Goal: Task Accomplishment & Management: Use online tool/utility

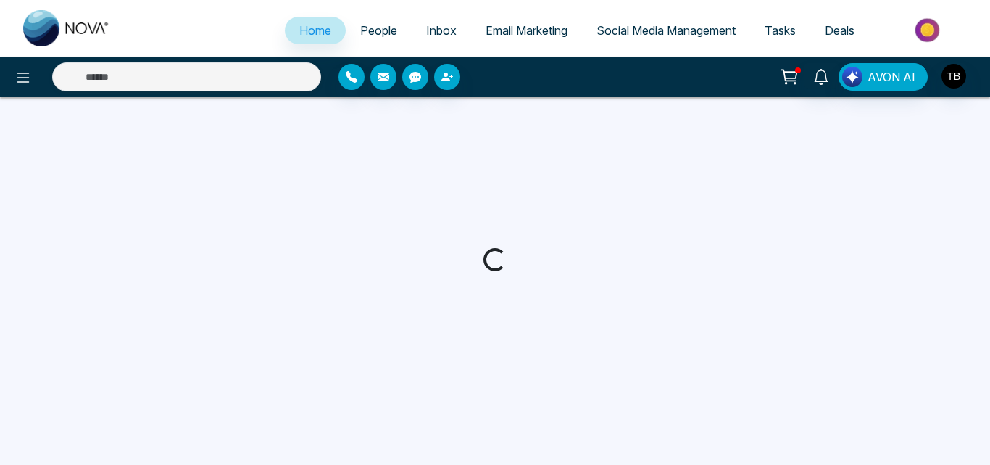
select select "*"
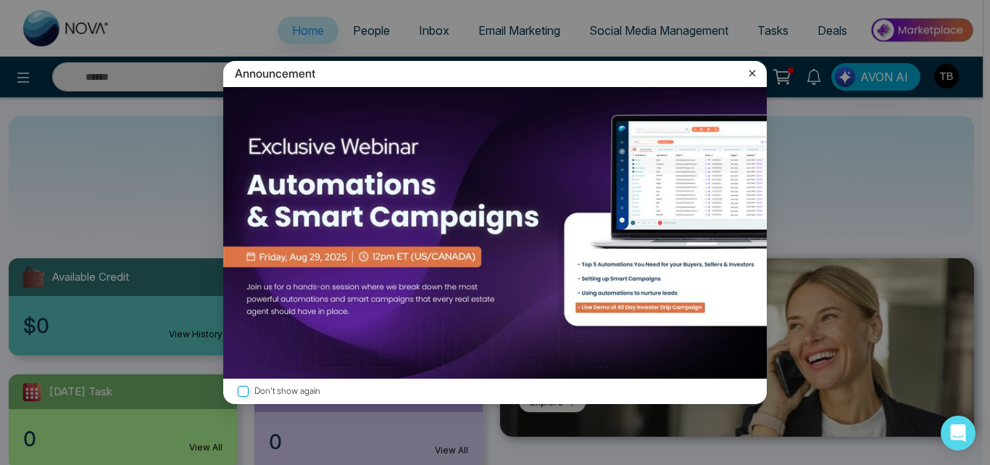
click at [752, 79] on icon at bounding box center [752, 73] width 14 height 14
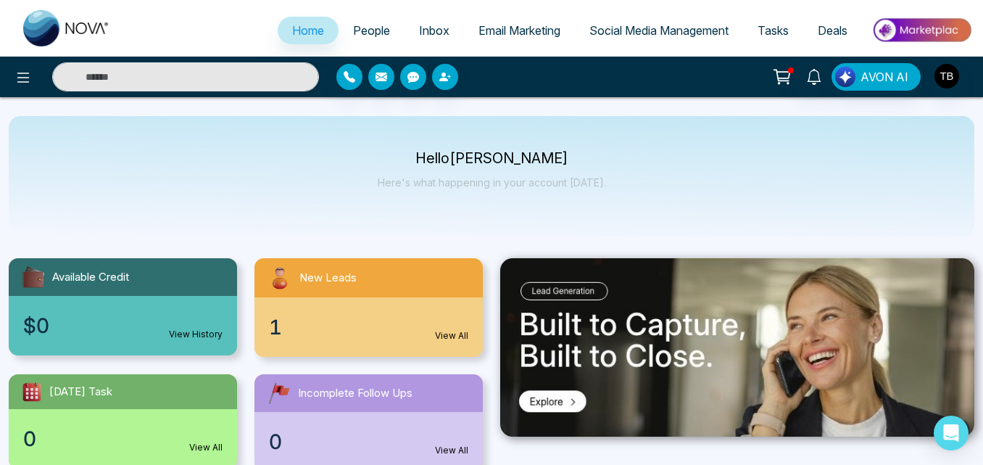
click at [359, 29] on span "People" at bounding box center [371, 30] width 37 height 14
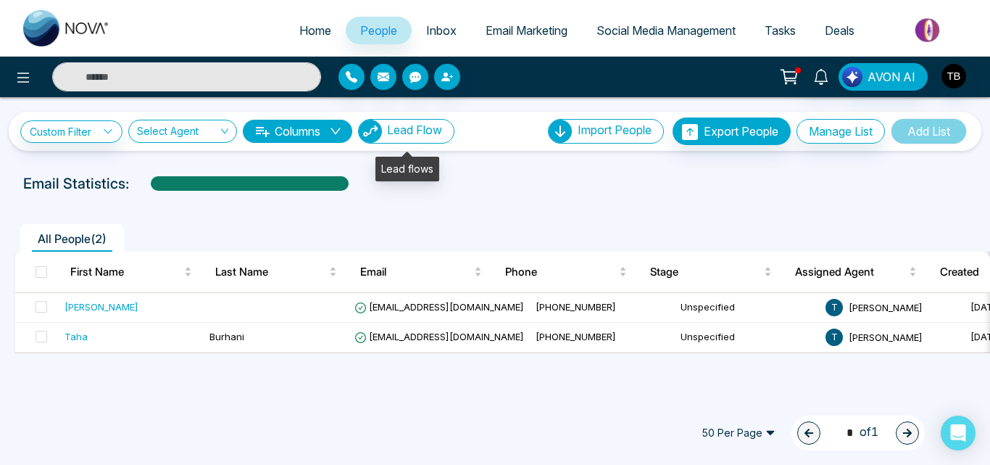
click at [431, 128] on span "Lead Flow" at bounding box center [414, 129] width 55 height 14
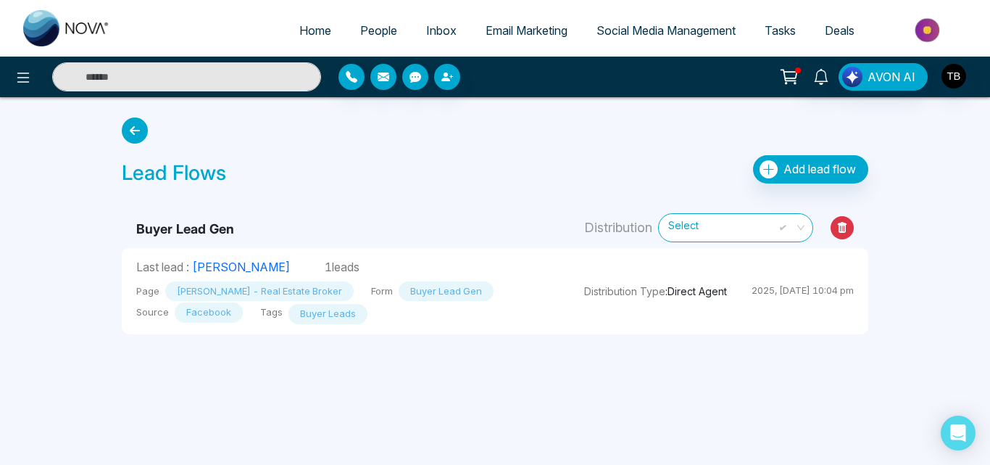
click at [360, 23] on span "People" at bounding box center [378, 30] width 37 height 14
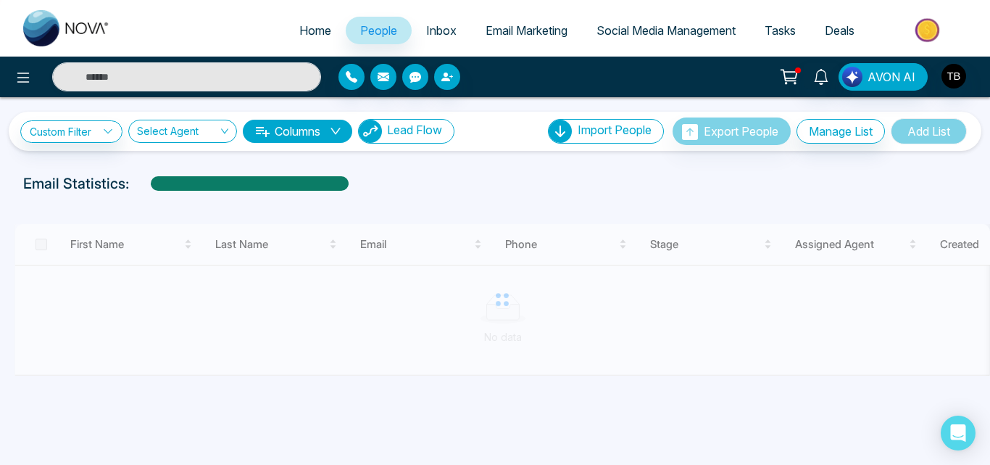
click at [418, 133] on span "Lead Flow" at bounding box center [414, 129] width 55 height 14
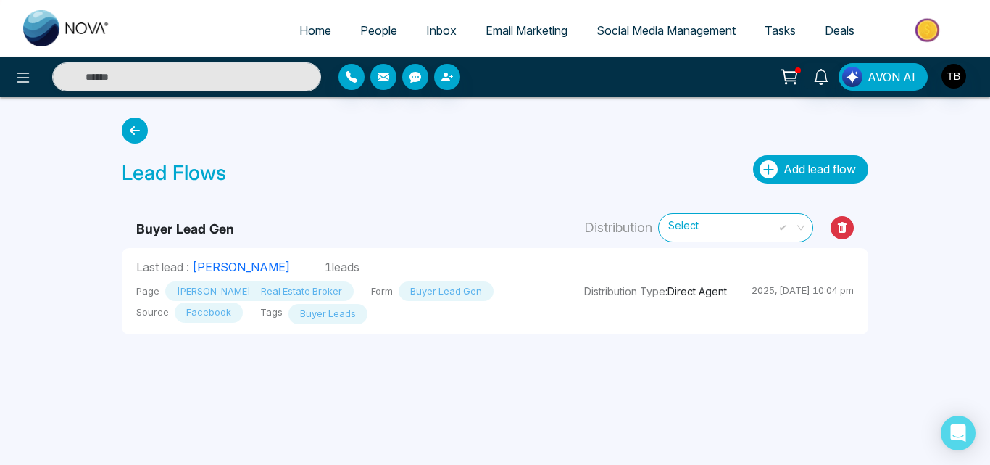
click at [808, 167] on span "Add lead flow" at bounding box center [819, 169] width 72 height 14
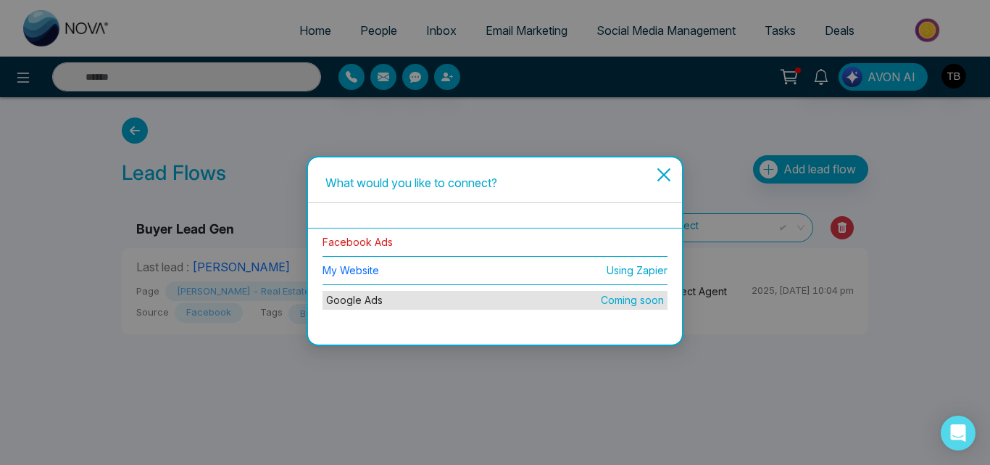
click at [380, 237] on link "Facebook Ads" at bounding box center [358, 242] width 70 height 12
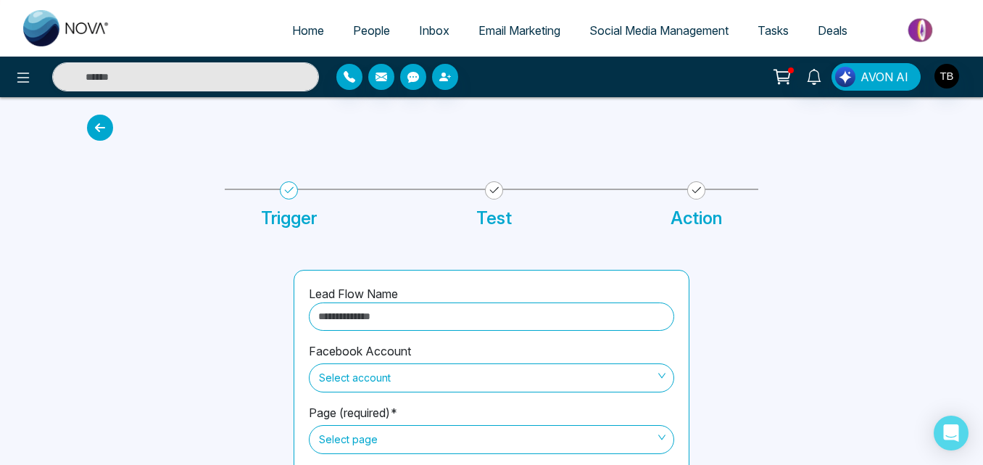
click at [423, 311] on input "text" at bounding box center [491, 316] width 365 height 28
type input "**********"
click at [447, 390] on span at bounding box center [486, 378] width 338 height 28
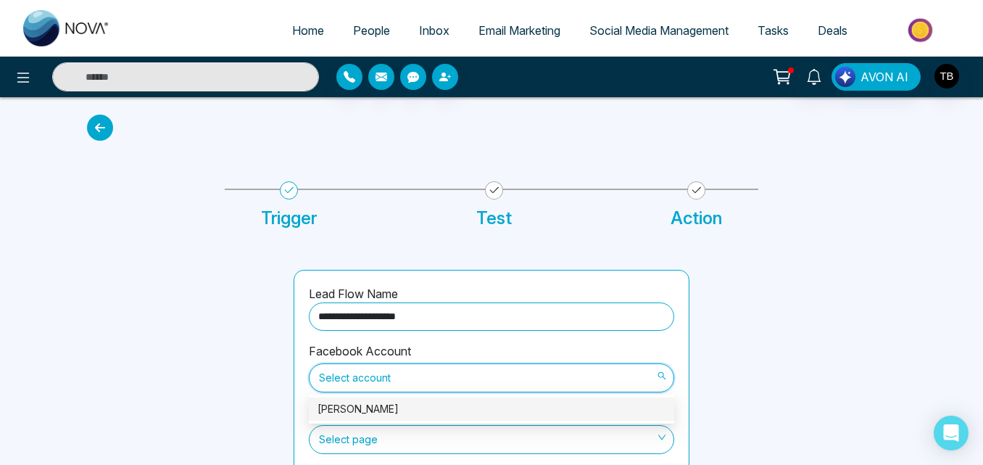
click at [374, 414] on div "Taha Burhani" at bounding box center [491, 409] width 348 height 16
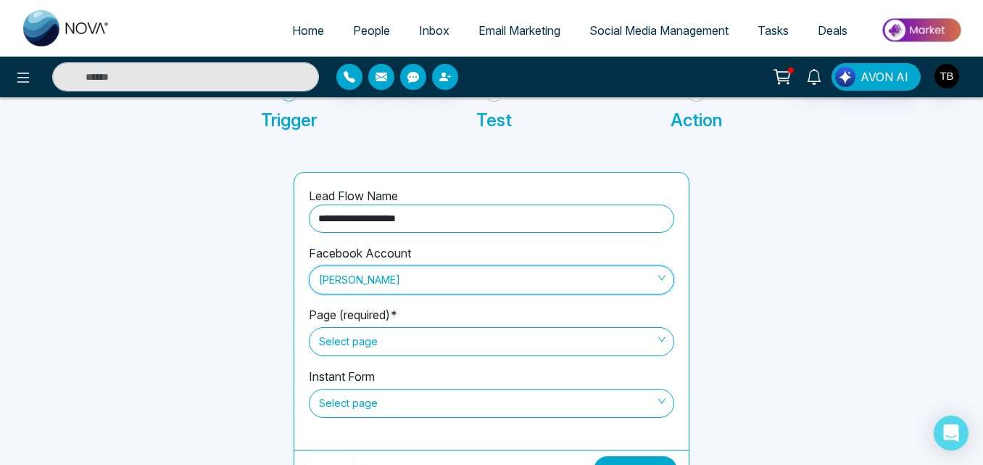
scroll to position [123, 0]
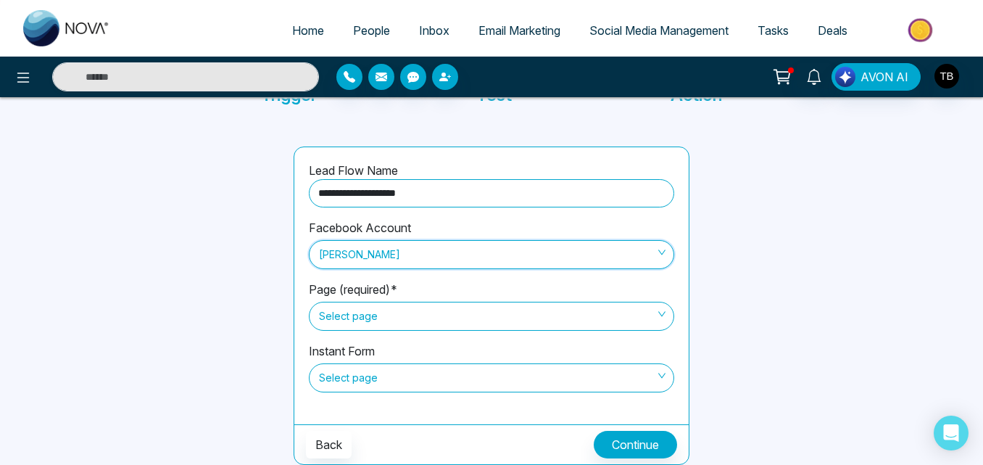
click at [377, 309] on span "Select page" at bounding box center [491, 316] width 345 height 25
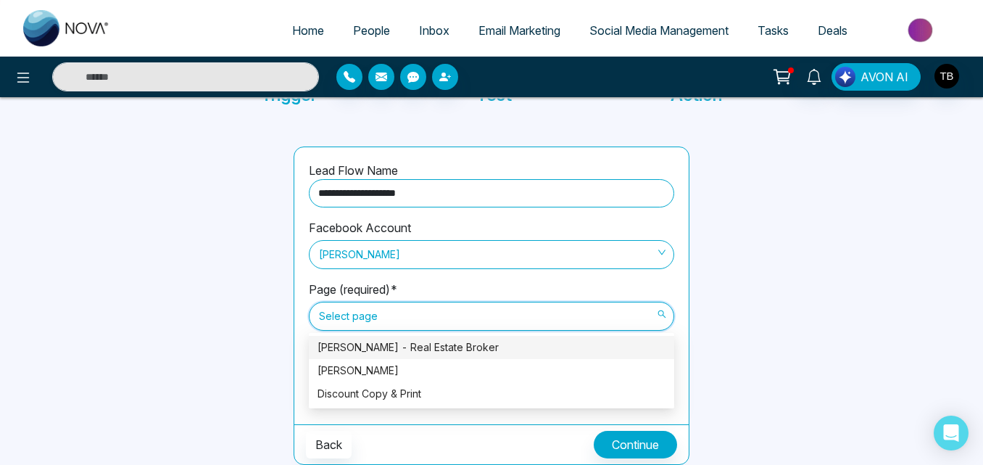
click at [391, 346] on div "Taha Burhani - Real Estate Broker" at bounding box center [491, 347] width 348 height 16
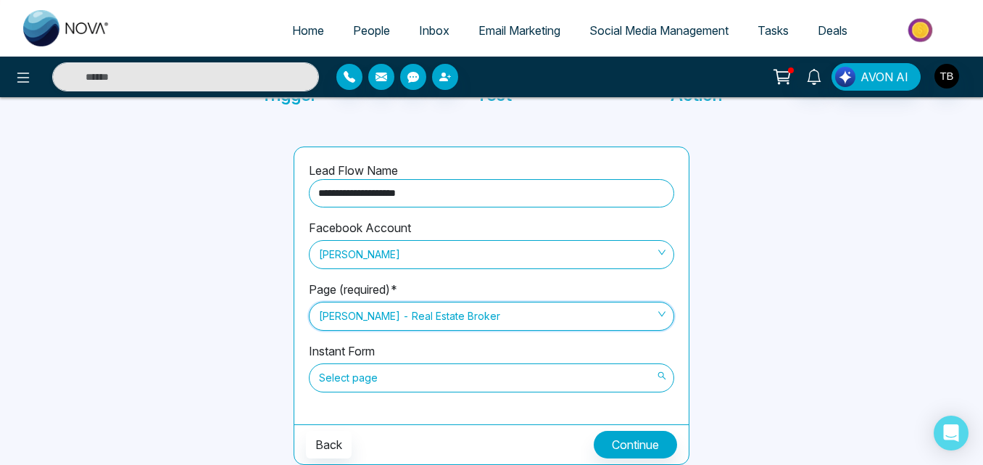
click at [459, 383] on span "Select page" at bounding box center [491, 377] width 345 height 25
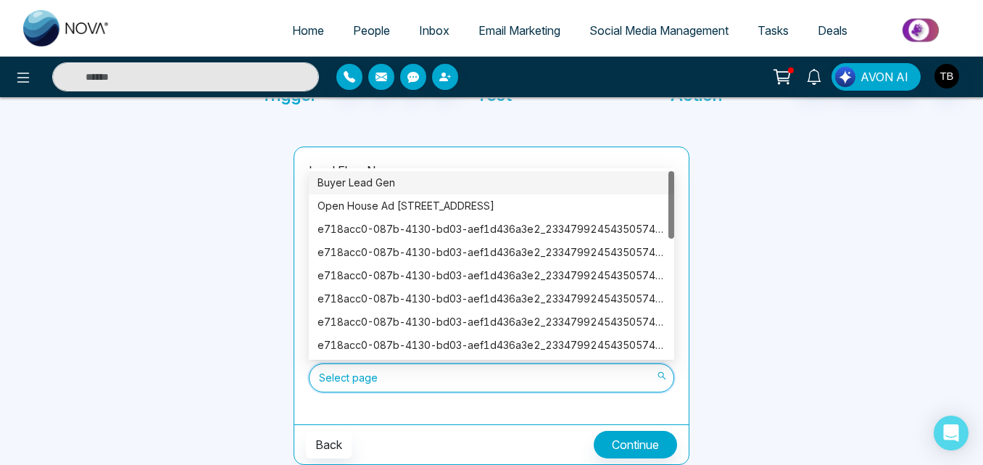
click at [356, 174] on div "Buyer Lead Gen" at bounding box center [491, 182] width 365 height 23
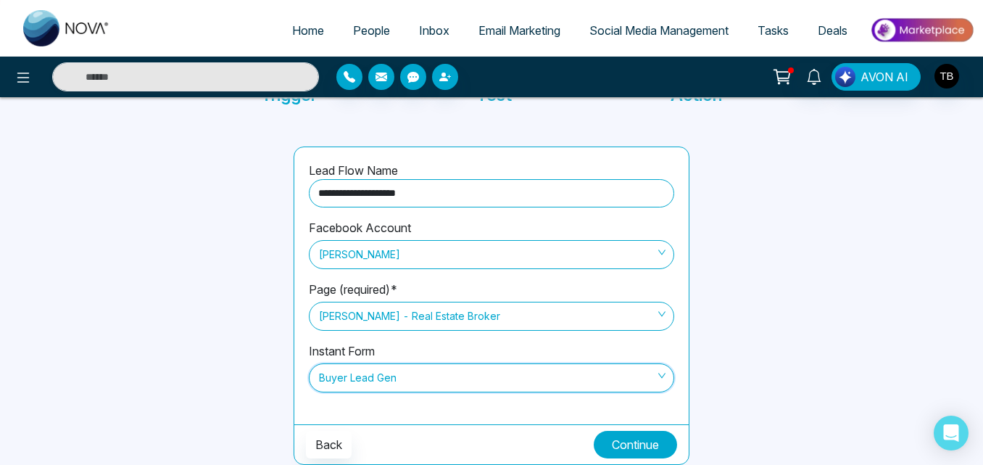
click at [631, 437] on button "Continue" at bounding box center [635, 445] width 83 height 28
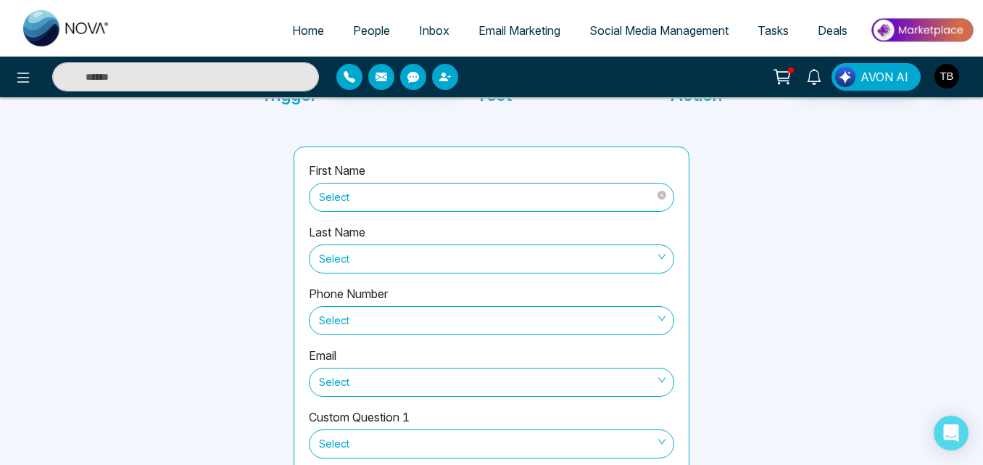
click at [430, 203] on span "Select" at bounding box center [491, 197] width 345 height 25
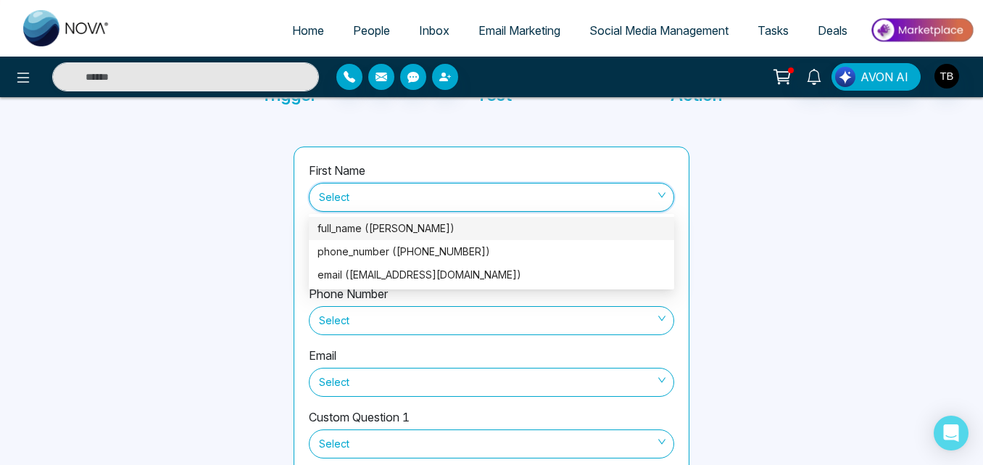
click at [384, 228] on div "full_name (Rianna Tenorio)" at bounding box center [491, 228] width 348 height 16
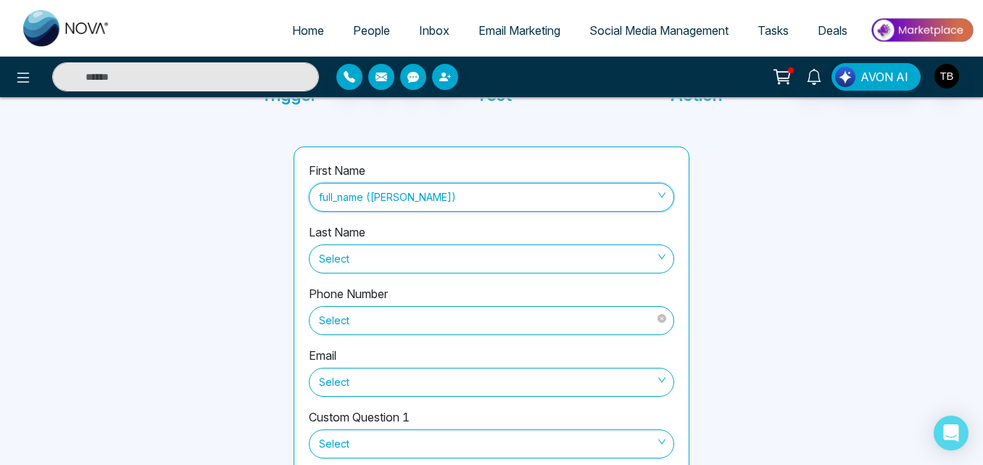
click at [381, 316] on span "Select" at bounding box center [491, 320] width 345 height 25
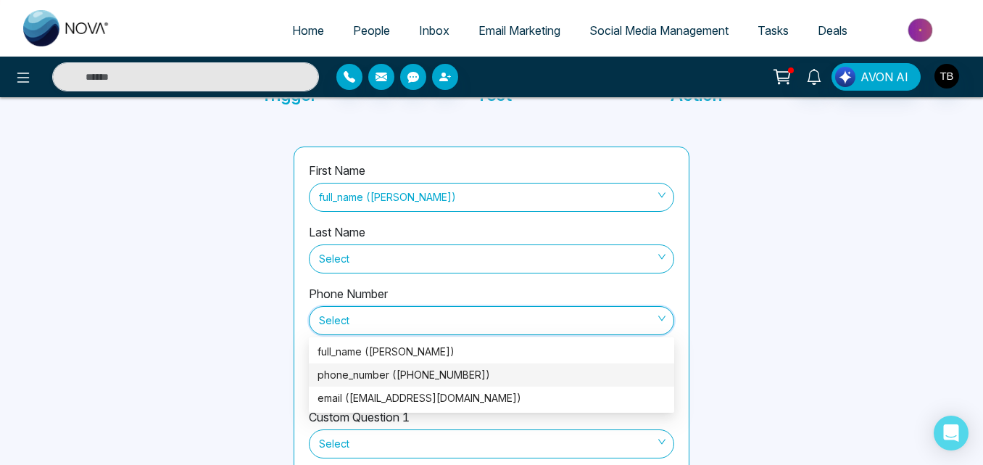
click at [399, 375] on div "phone_number (+16479494412)" at bounding box center [491, 375] width 348 height 16
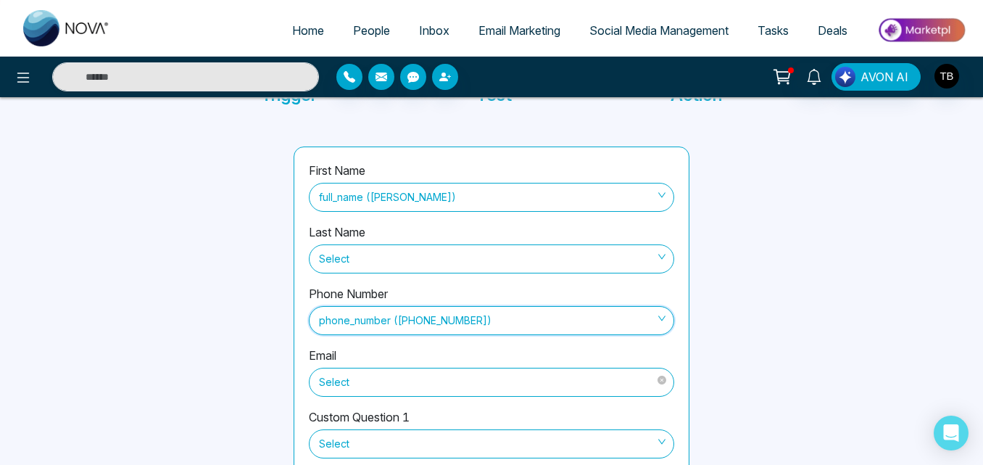
click at [420, 388] on span "Select" at bounding box center [491, 382] width 345 height 25
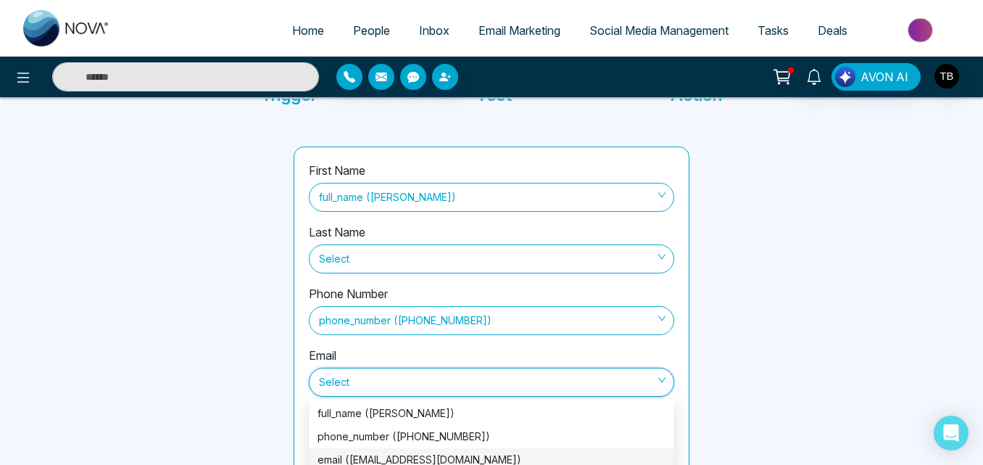
click at [379, 454] on div "email (philoregesh@gmail.com)" at bounding box center [491, 460] width 348 height 16
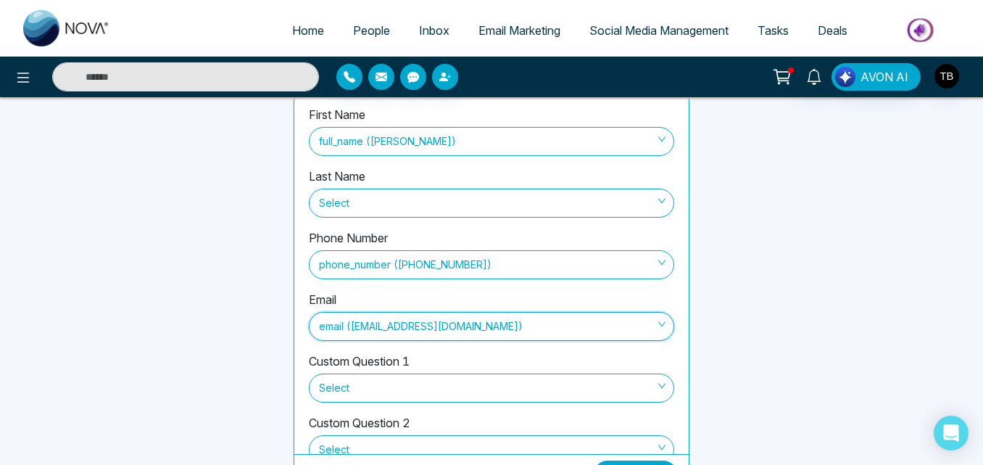
scroll to position [209, 0]
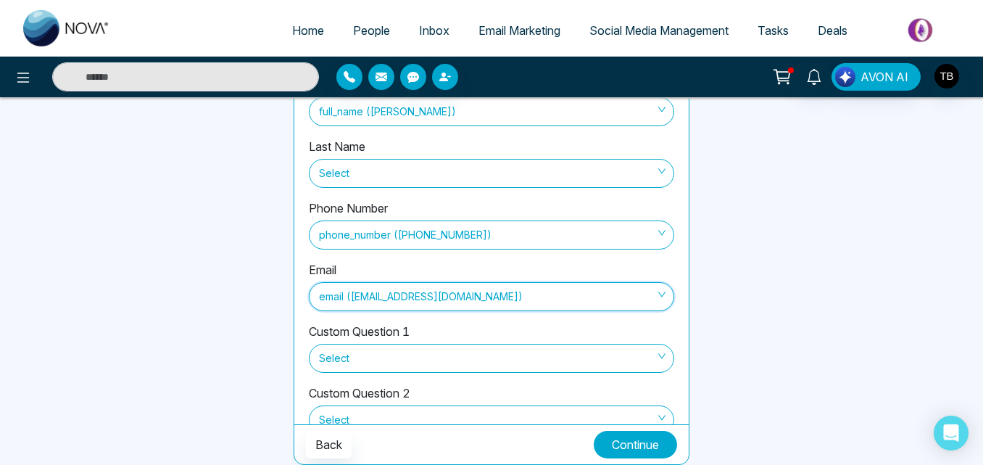
click at [622, 441] on button "Continue" at bounding box center [635, 445] width 83 height 28
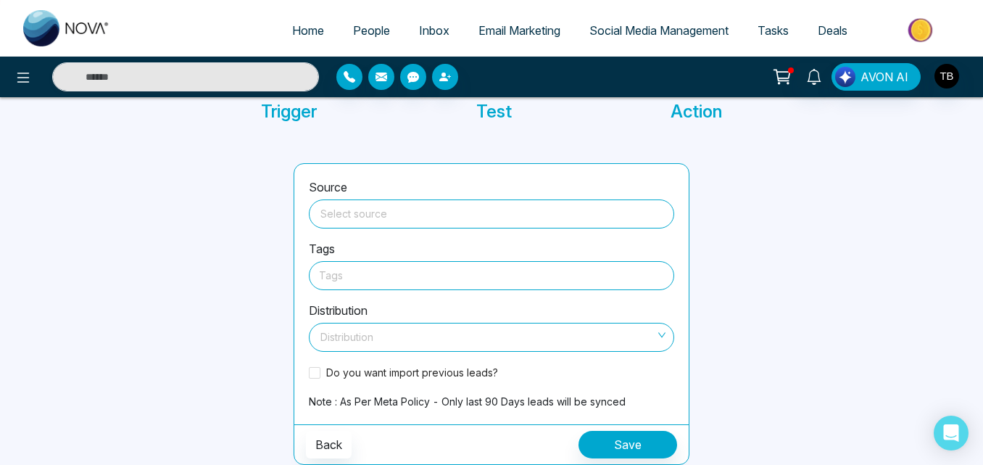
scroll to position [107, 0]
click at [420, 203] on input "search" at bounding box center [491, 211] width 348 height 22
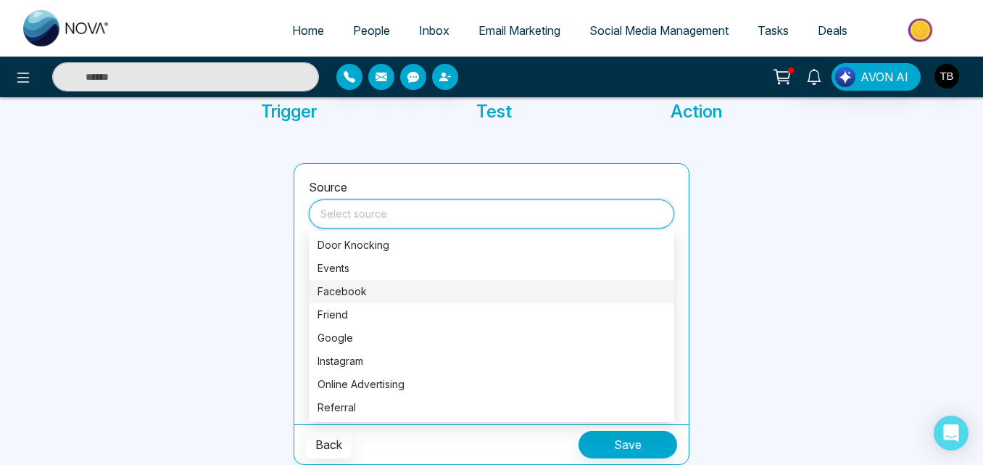
click at [344, 288] on div "Facebook" at bounding box center [491, 291] width 348 height 16
type input "********"
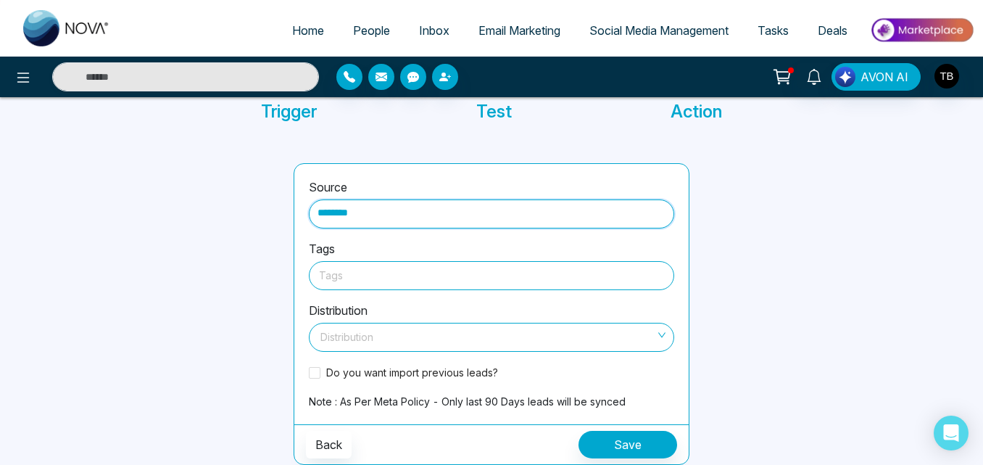
click at [381, 275] on div at bounding box center [491, 275] width 345 height 18
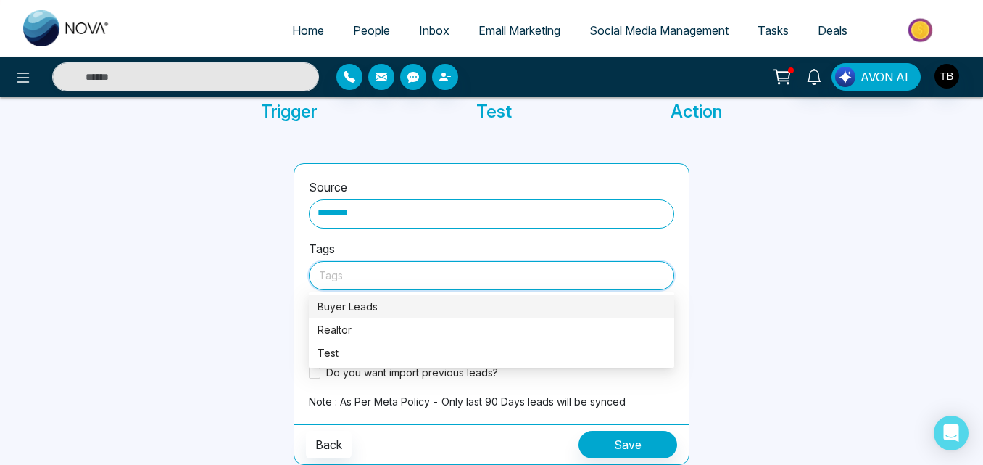
click at [373, 300] on div "Buyer Leads" at bounding box center [491, 307] width 348 height 16
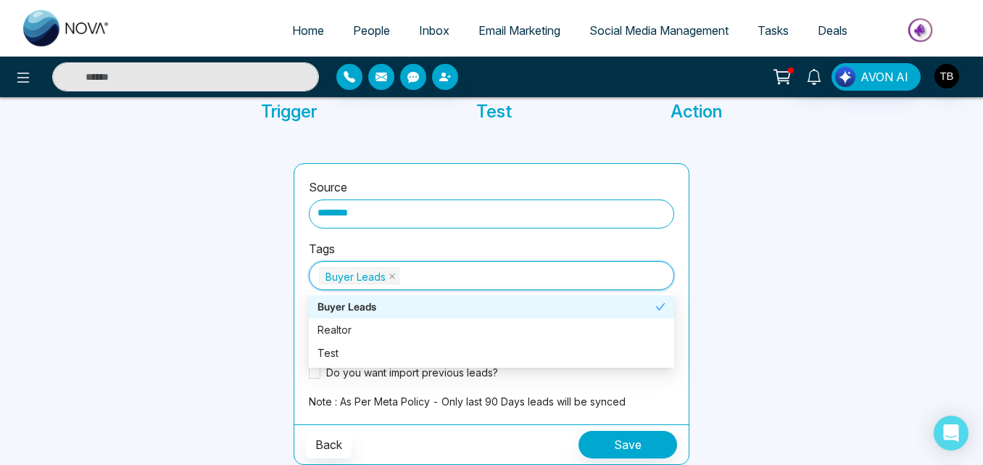
click at [238, 288] on div at bounding box center [181, 313] width 207 height 301
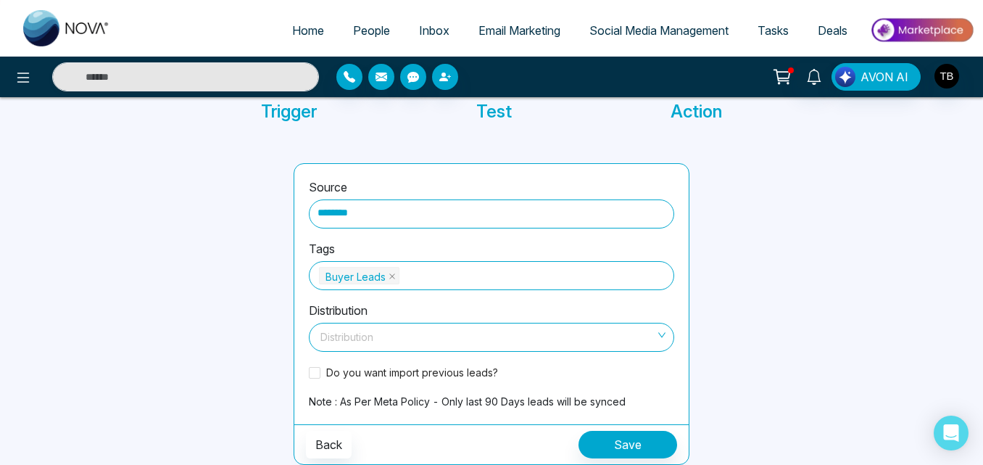
click at [355, 349] on span at bounding box center [486, 337] width 338 height 28
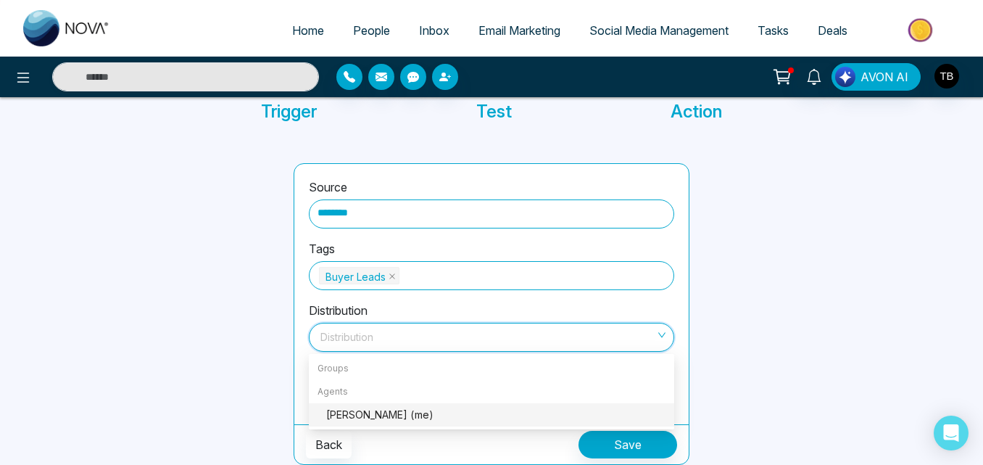
click at [330, 414] on div "Taha Burhani (me)" at bounding box center [495, 415] width 339 height 16
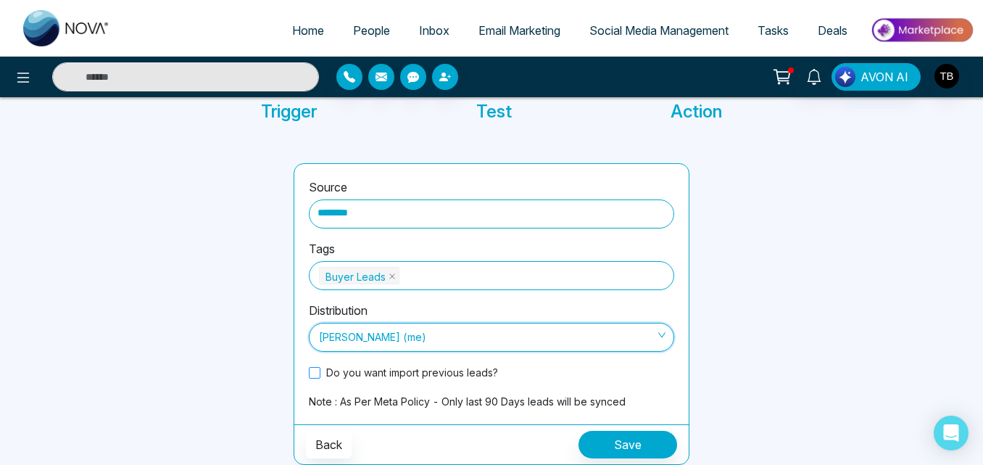
click at [312, 373] on span at bounding box center [315, 373] width 12 height 12
click at [616, 448] on button "Save" at bounding box center [627, 445] width 99 height 28
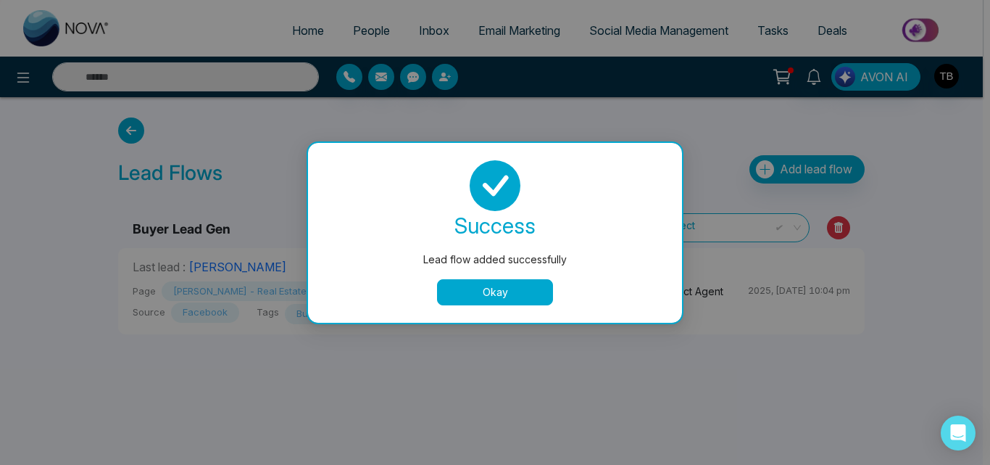
click at [459, 286] on button "Okay" at bounding box center [495, 292] width 116 height 26
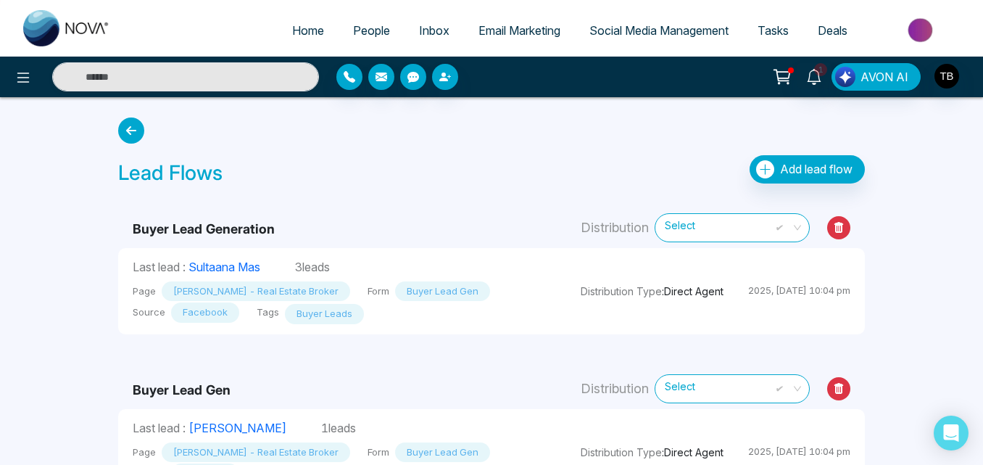
scroll to position [45, 0]
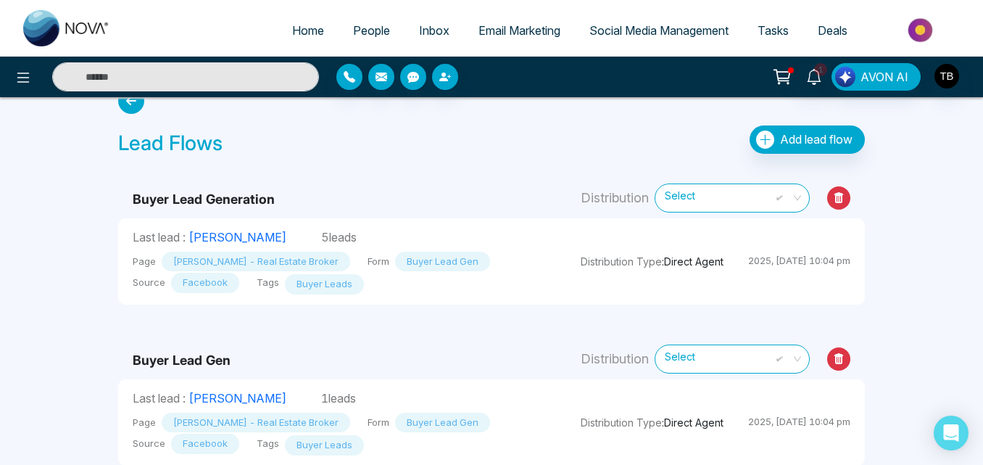
scroll to position [45, 0]
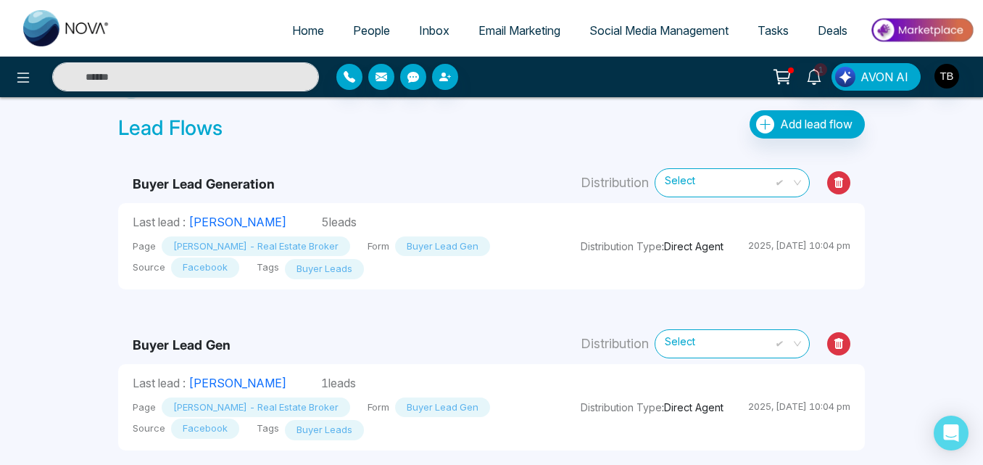
click at [838, 339] on icon at bounding box center [838, 343] width 9 height 11
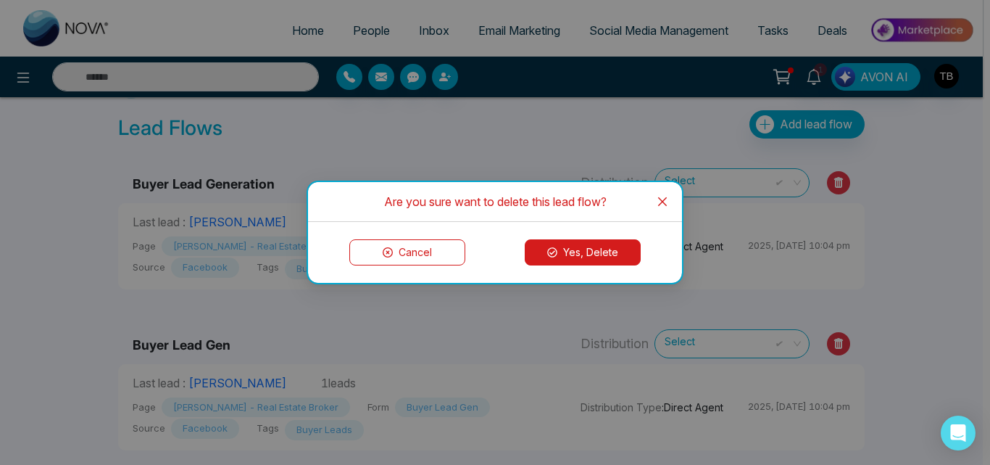
click at [549, 246] on button "Yes, Delete" at bounding box center [583, 252] width 116 height 26
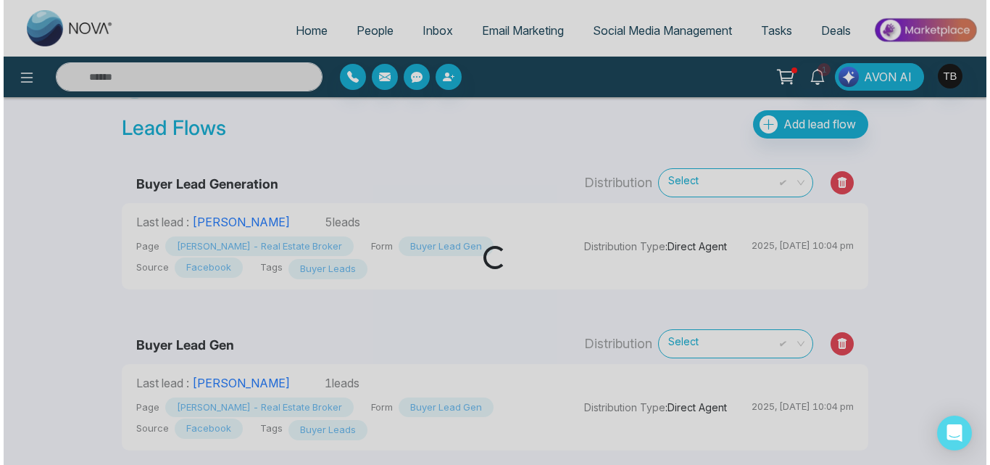
scroll to position [0, 0]
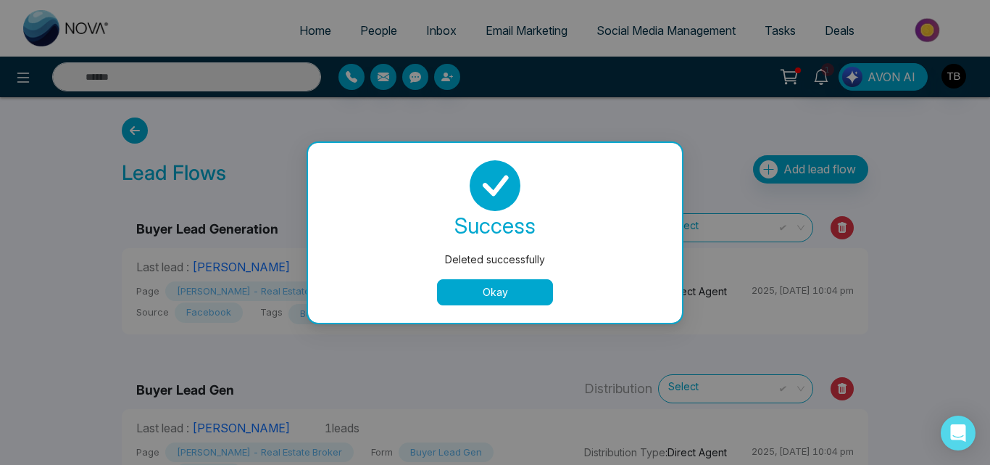
click at [494, 280] on button "Okay" at bounding box center [495, 292] width 116 height 26
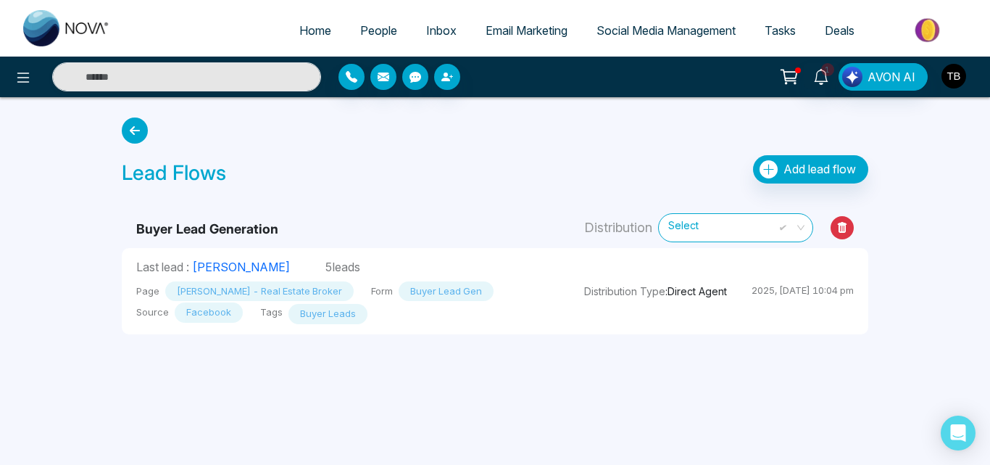
click at [948, 80] on img "button" at bounding box center [953, 76] width 25 height 25
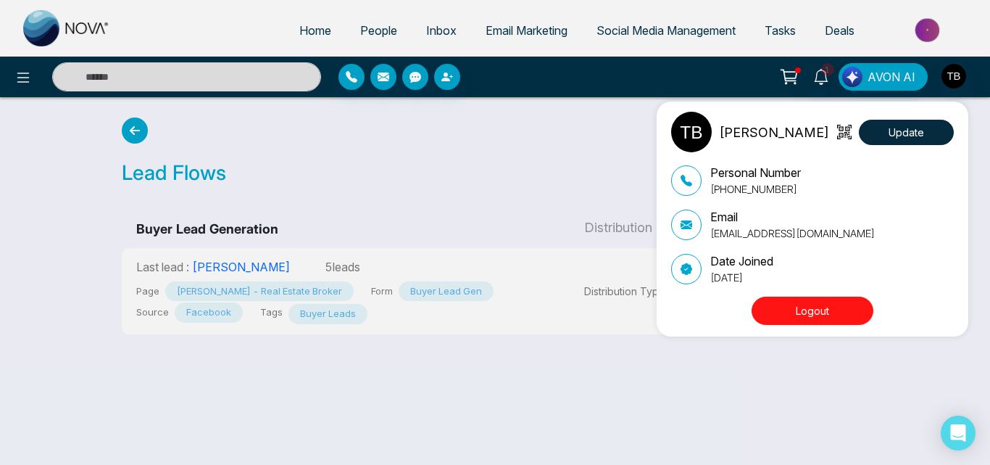
click at [803, 312] on button "Logout" at bounding box center [813, 310] width 122 height 28
